Goal: Information Seeking & Learning: Check status

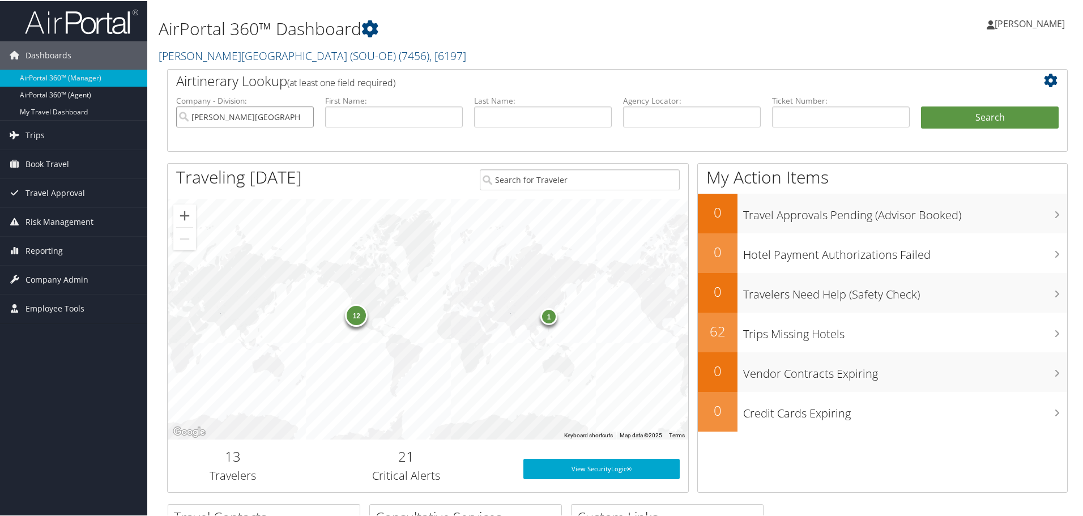
click at [305, 116] on input "[PERSON_NAME][GEOGRAPHIC_DATA] (SOU-OE)" at bounding box center [245, 115] width 138 height 21
click at [678, 116] on input "text" at bounding box center [692, 115] width 138 height 21
type input "ddfbqp"
click at [939, 116] on button "Search" at bounding box center [990, 116] width 138 height 23
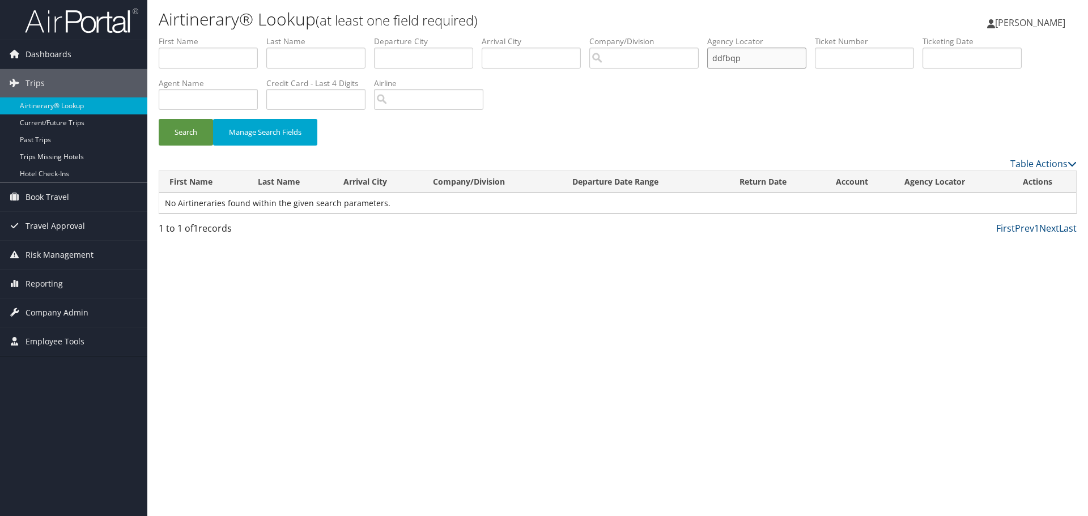
click at [765, 55] on input "ddfbqp" at bounding box center [756, 58] width 99 height 21
type input "d"
click at [185, 131] on button "Search" at bounding box center [186, 132] width 54 height 27
click at [760, 52] on input "ddfbqp" at bounding box center [756, 58] width 99 height 21
type input "d"
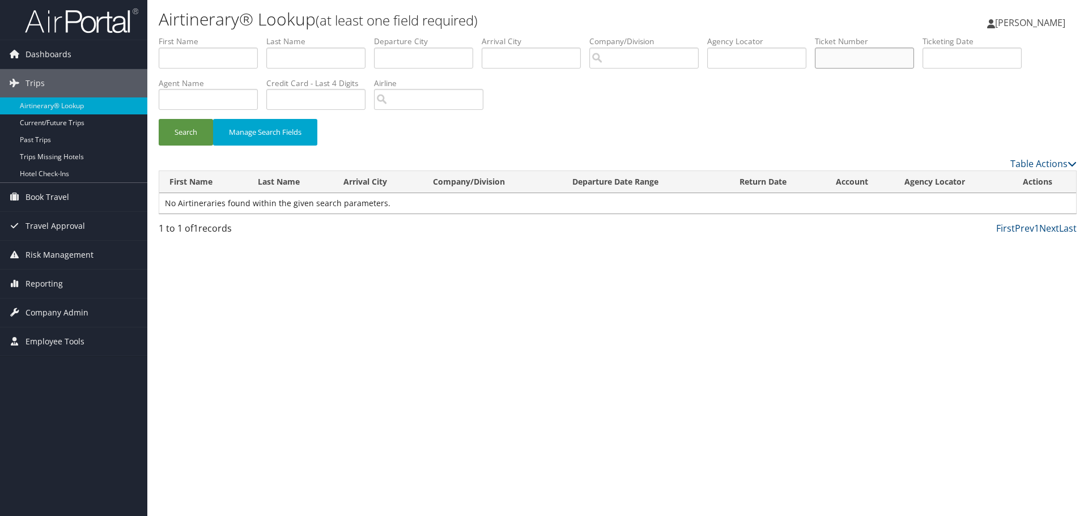
click at [890, 66] on input "text" at bounding box center [864, 58] width 99 height 21
paste input "8900897809870"
click at [186, 131] on button "Search" at bounding box center [186, 132] width 54 height 27
click at [891, 56] on input "8900897809870" at bounding box center [864, 58] width 99 height 21
type input "8"
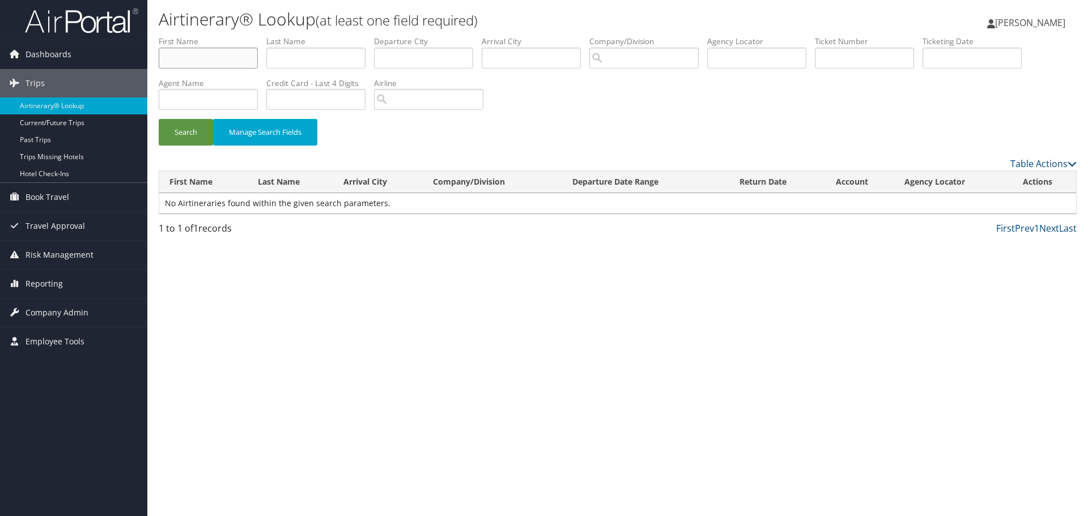
click at [232, 66] on input "text" at bounding box center [208, 58] width 99 height 21
type input "[PERSON_NAME]"
type input "pack"
click at [177, 138] on button "Search" at bounding box center [186, 132] width 54 height 27
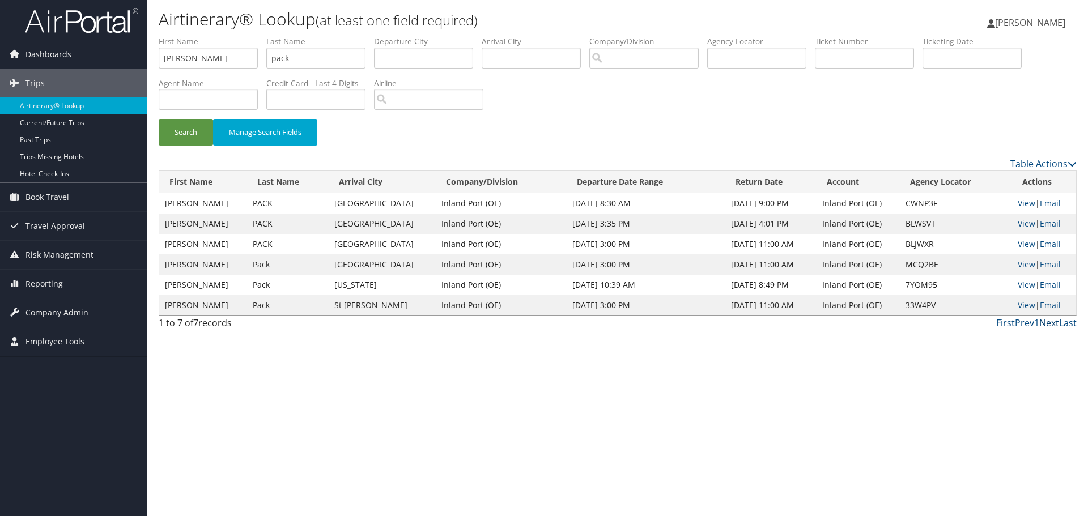
click at [1050, 323] on link "Next" at bounding box center [1049, 323] width 20 height 12
click at [58, 337] on span "Employee Tools" at bounding box center [54, 341] width 59 height 28
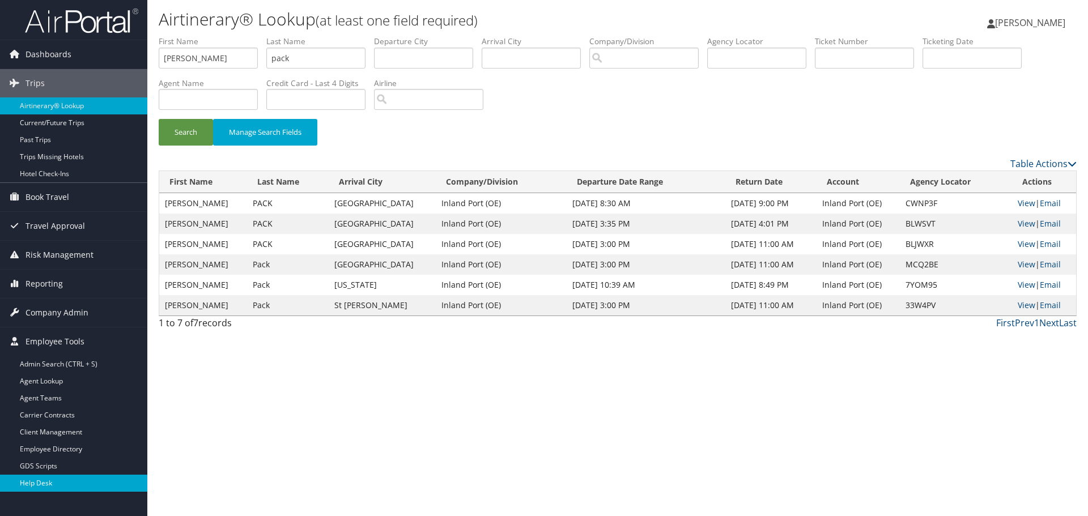
click at [29, 482] on link "Help Desk" at bounding box center [73, 483] width 147 height 17
click at [1013, 22] on span "[PERSON_NAME]" at bounding box center [1030, 22] width 70 height 12
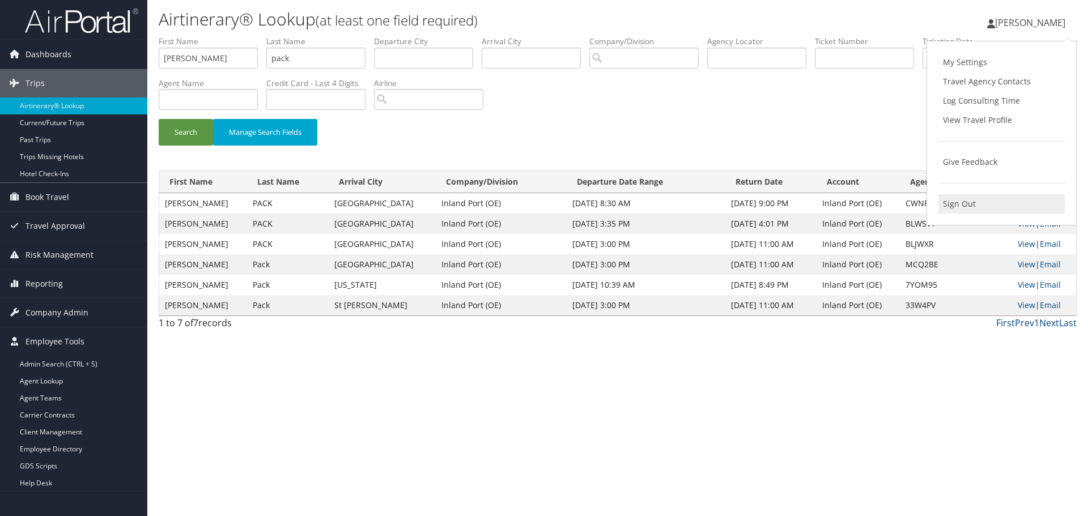
click at [964, 202] on link "Sign Out" at bounding box center [1001, 203] width 126 height 19
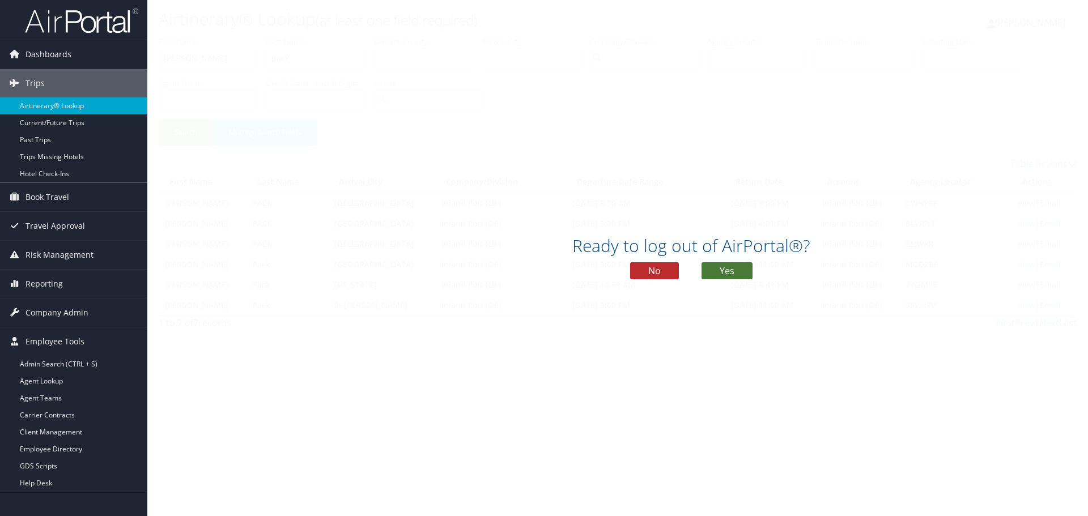
click at [749, 269] on button "Yes" at bounding box center [726, 270] width 51 height 17
